Goal: Find contact information: Find contact information

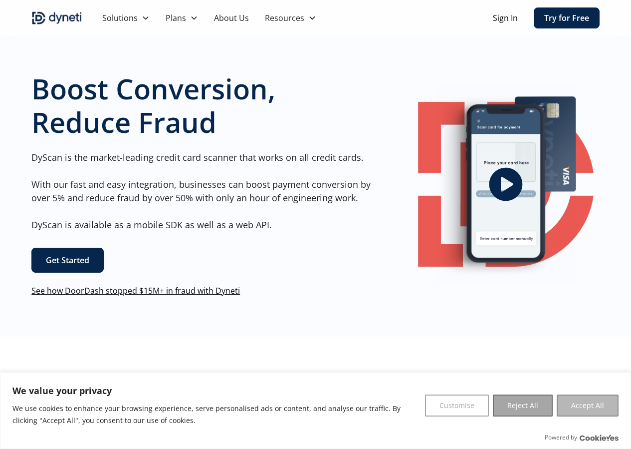
click at [590, 407] on button "Accept All" at bounding box center [588, 405] width 62 height 22
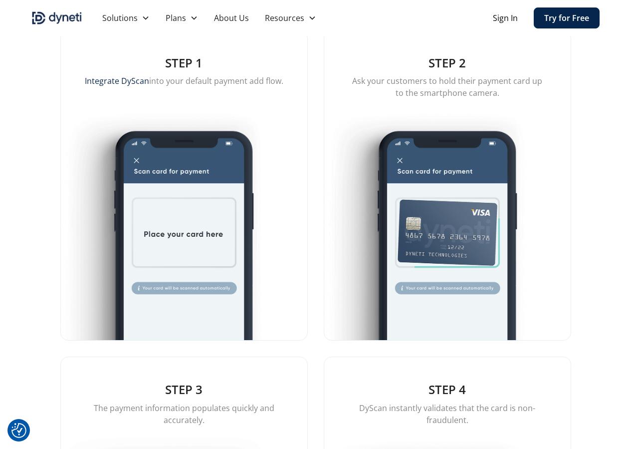
scroll to position [1074, 0]
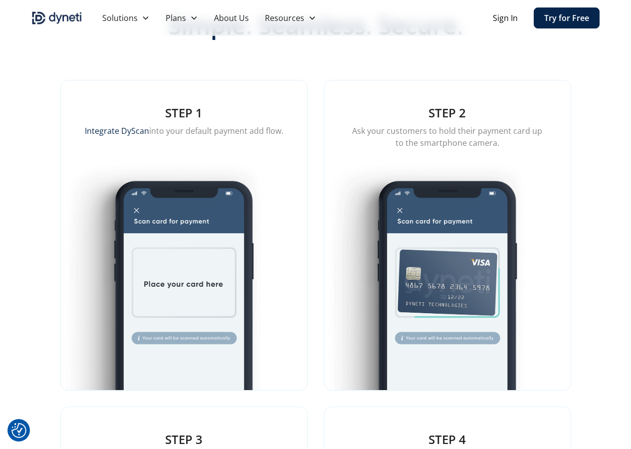
click at [55, 17] on img "home" at bounding box center [56, 18] width 51 height 16
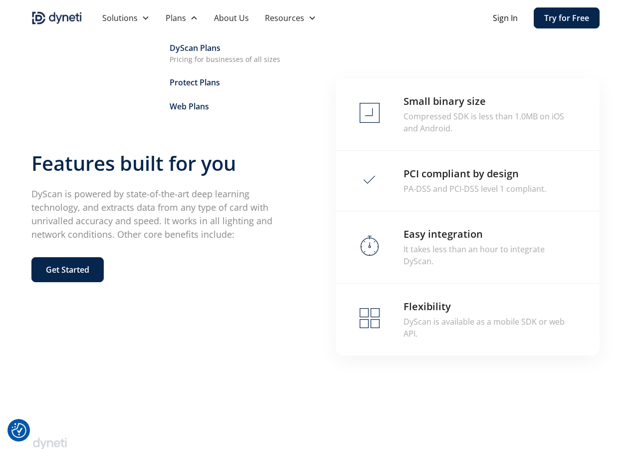
scroll to position [1972, 0]
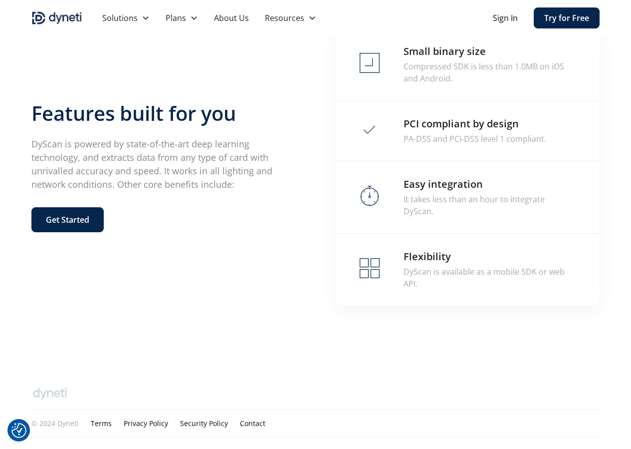
click at [245, 418] on link "Contact" at bounding box center [252, 423] width 25 height 10
click at [244, 418] on link "Contact" at bounding box center [252, 423] width 25 height 10
click at [564, 17] on link "Try for Free" at bounding box center [567, 17] width 66 height 21
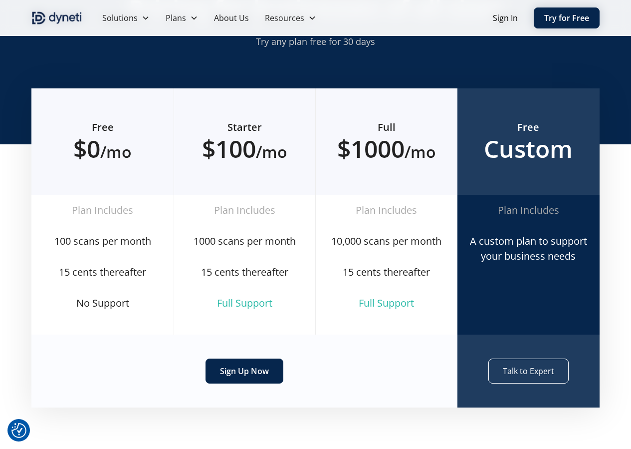
scroll to position [44, 0]
